Goal: Browse casually

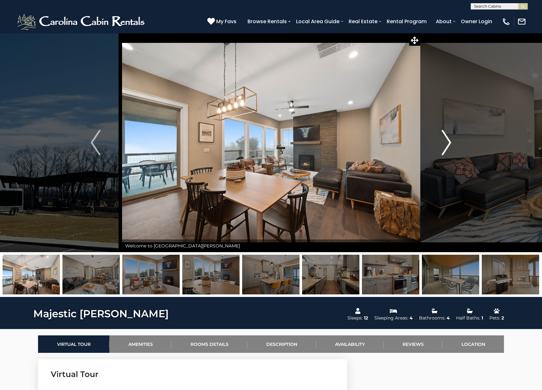
click at [448, 144] on img "Next" at bounding box center [447, 142] width 10 height 25
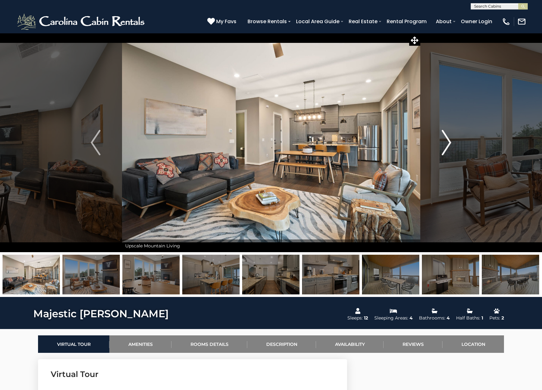
click at [448, 144] on img "Next" at bounding box center [447, 142] width 10 height 25
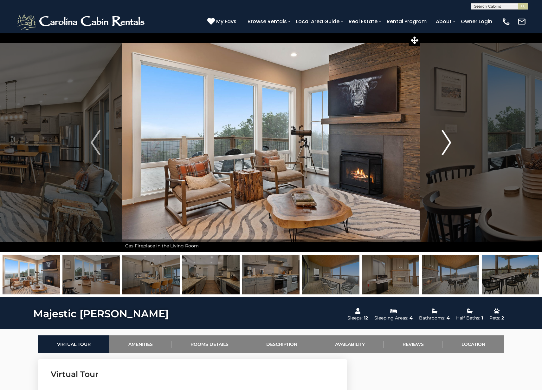
click at [448, 144] on img "Next" at bounding box center [447, 142] width 10 height 25
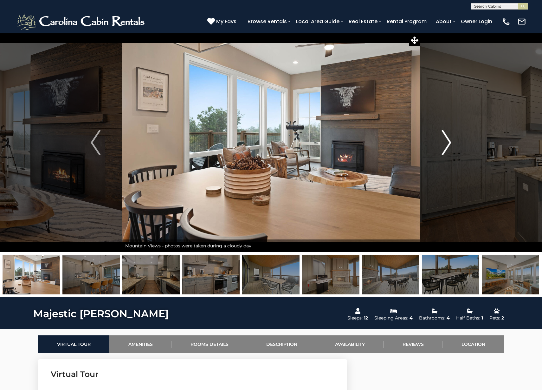
click at [448, 144] on img "Next" at bounding box center [447, 142] width 10 height 25
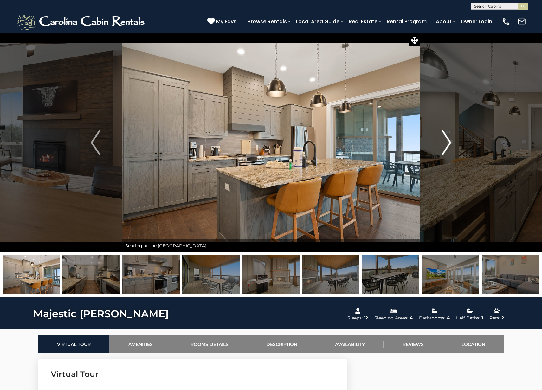
click at [448, 144] on img "Next" at bounding box center [447, 142] width 10 height 25
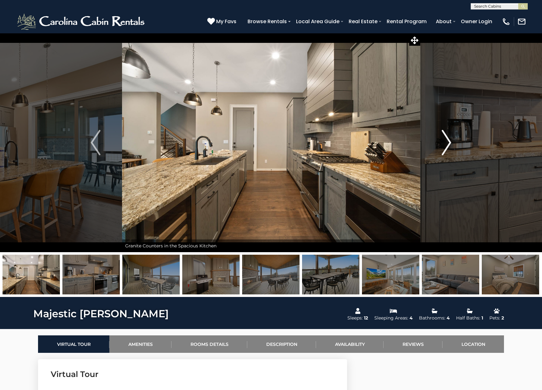
click at [448, 144] on img "Next" at bounding box center [447, 142] width 10 height 25
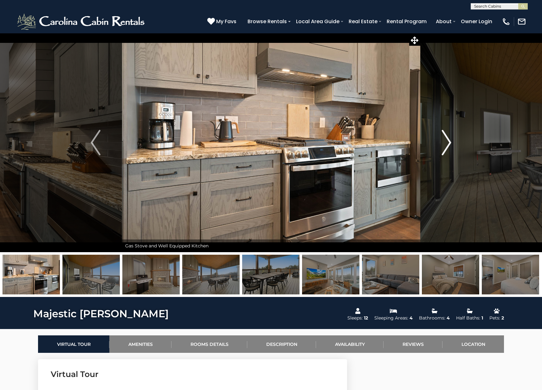
click at [448, 144] on img "Next" at bounding box center [447, 142] width 10 height 25
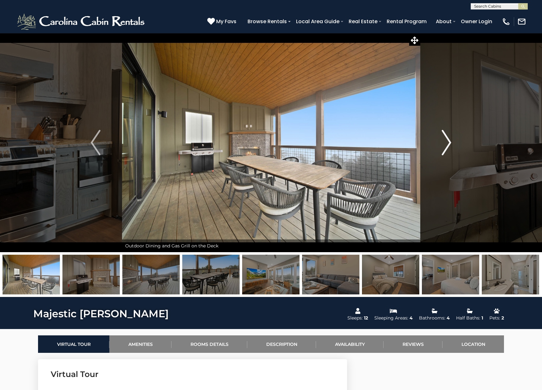
click at [448, 144] on img "Next" at bounding box center [447, 142] width 10 height 25
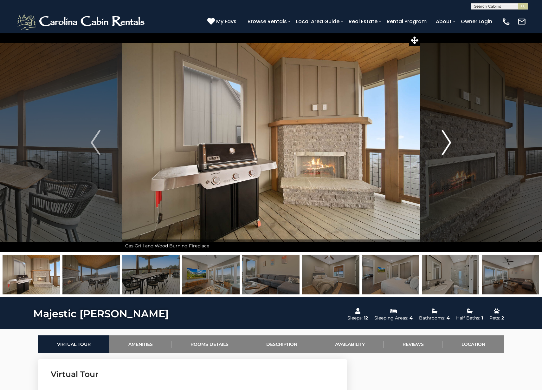
click at [449, 144] on img "Next" at bounding box center [447, 142] width 10 height 25
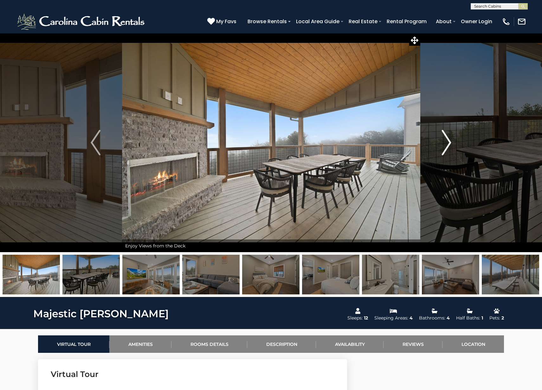
click at [449, 144] on img "Next" at bounding box center [447, 142] width 10 height 25
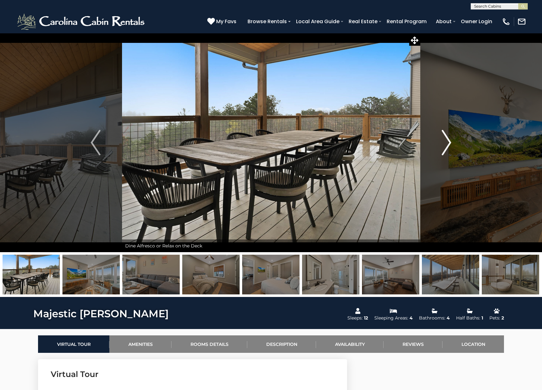
click at [449, 144] on img "Next" at bounding box center [447, 142] width 10 height 25
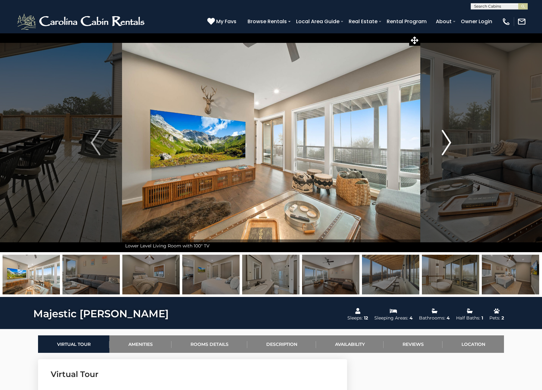
click at [449, 144] on img "Next" at bounding box center [447, 142] width 10 height 25
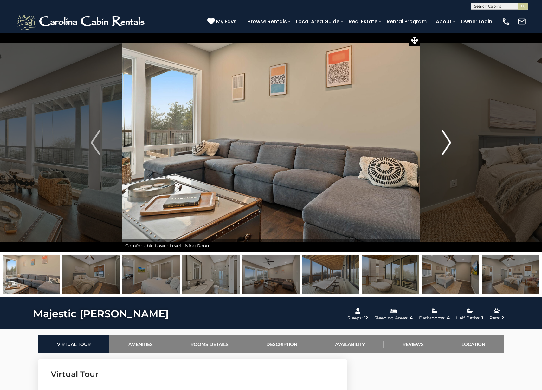
click at [449, 144] on img "Next" at bounding box center [447, 142] width 10 height 25
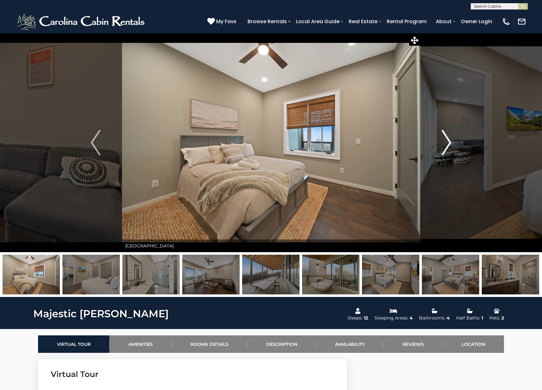
click at [449, 144] on img "Next" at bounding box center [447, 142] width 10 height 25
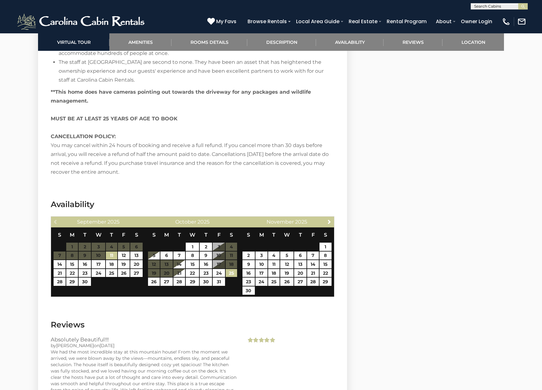
scroll to position [1311, 0]
